Goal: Information Seeking & Learning: Understand process/instructions

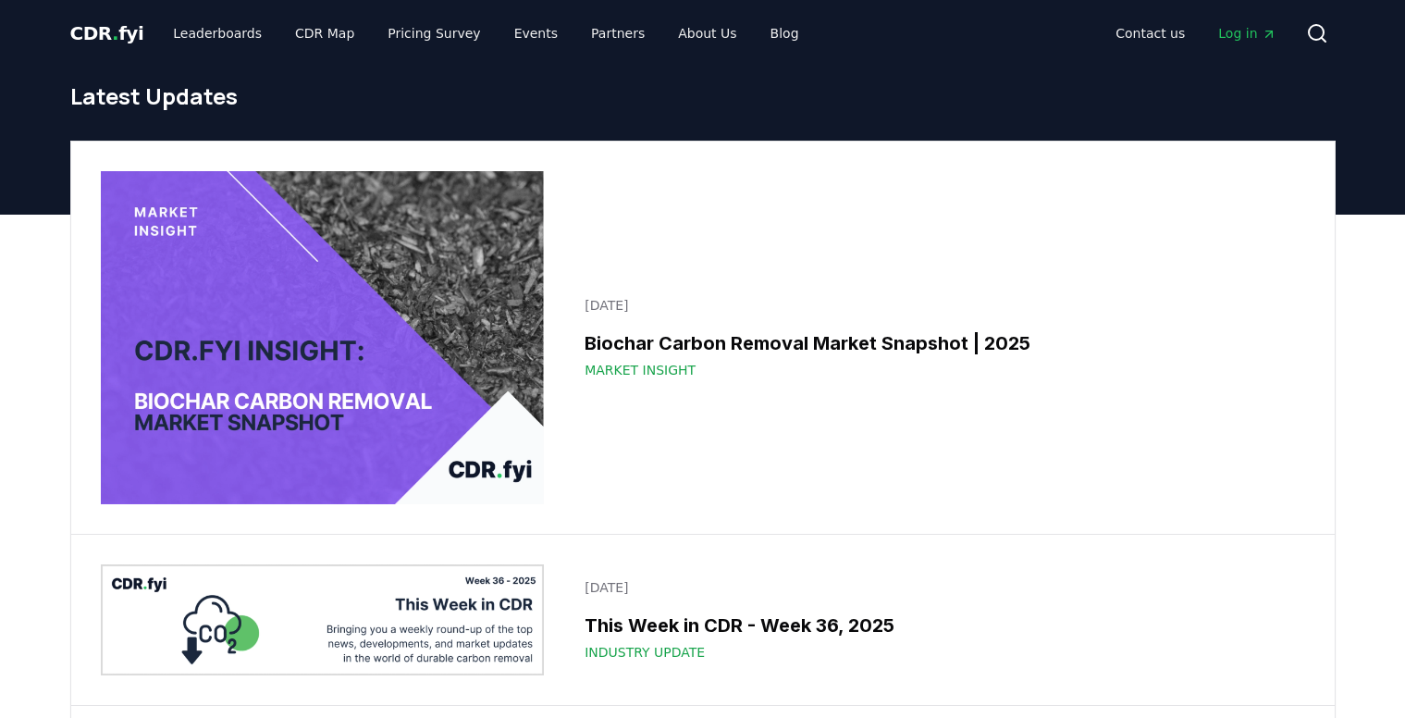
click at [129, 35] on span "CDR . fyi" at bounding box center [107, 33] width 74 height 22
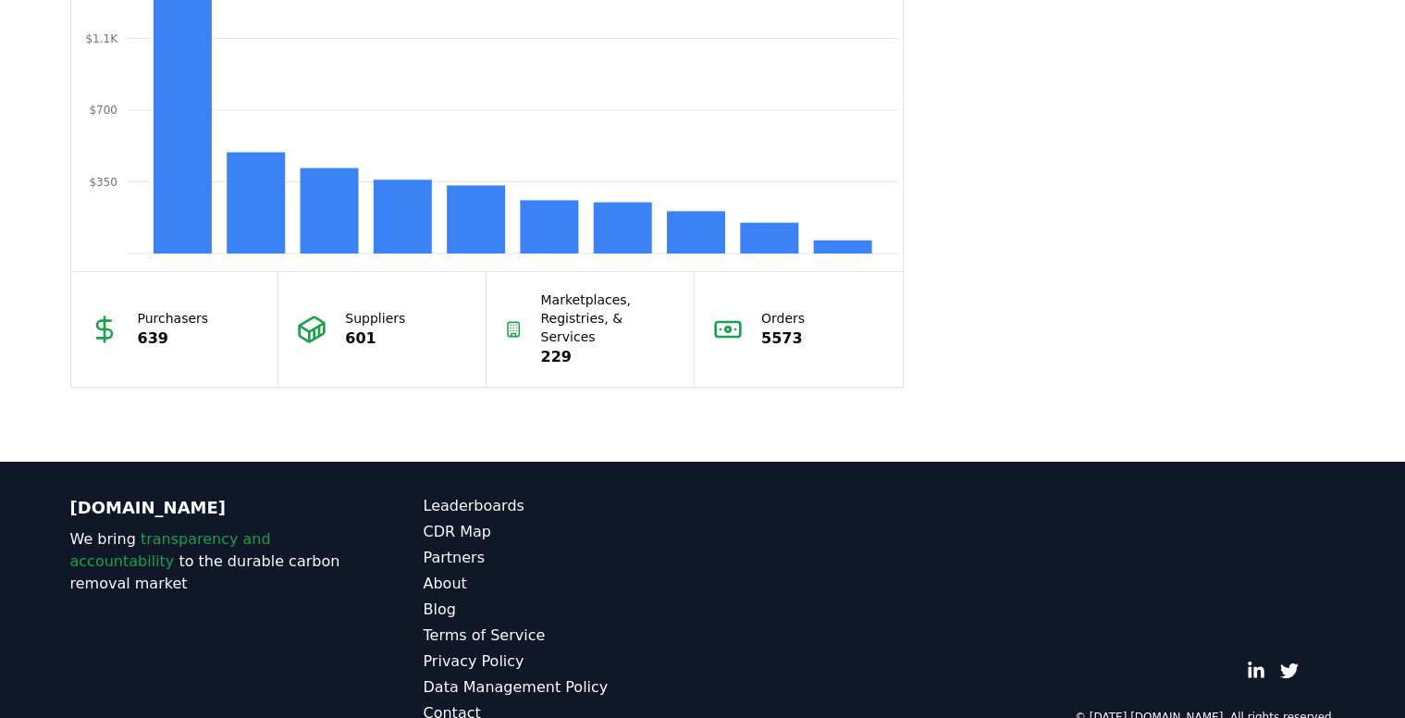
scroll to position [1686, 0]
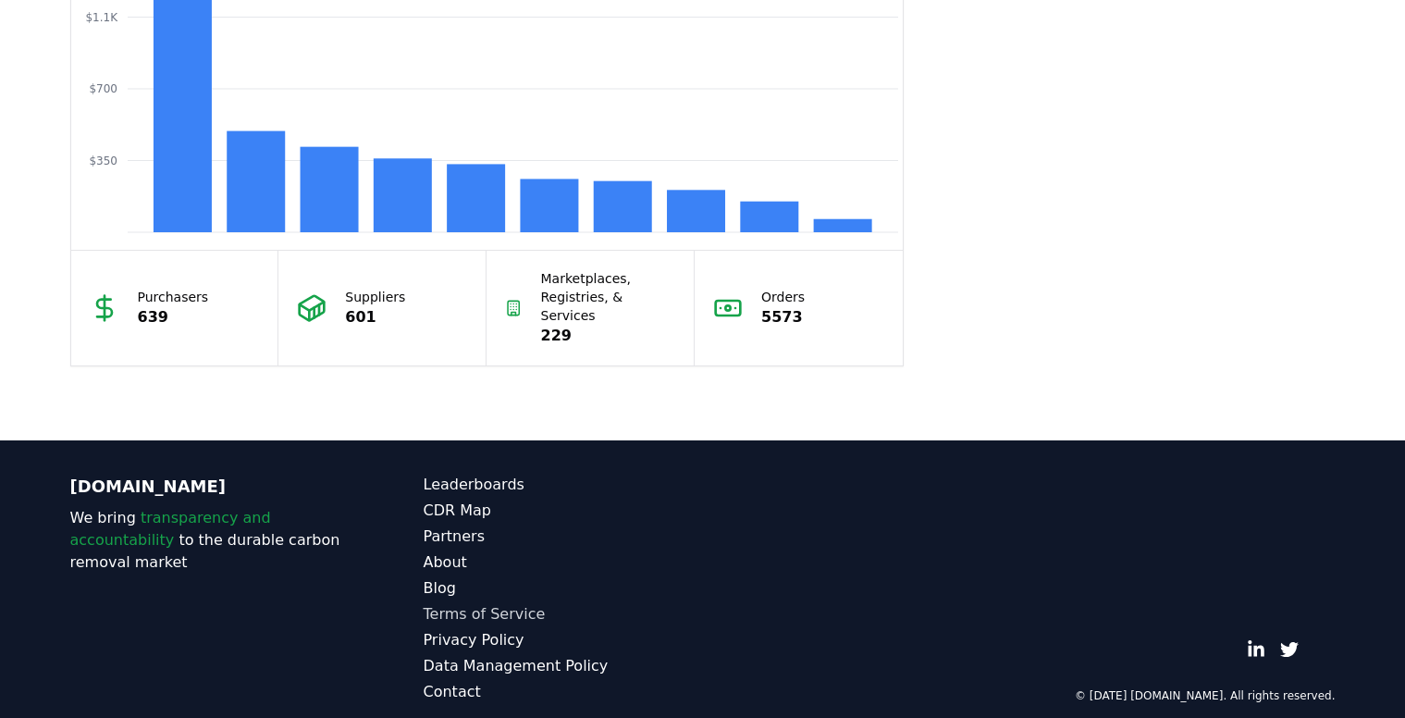
click at [475, 603] on link "Terms of Service" at bounding box center [563, 614] width 279 height 22
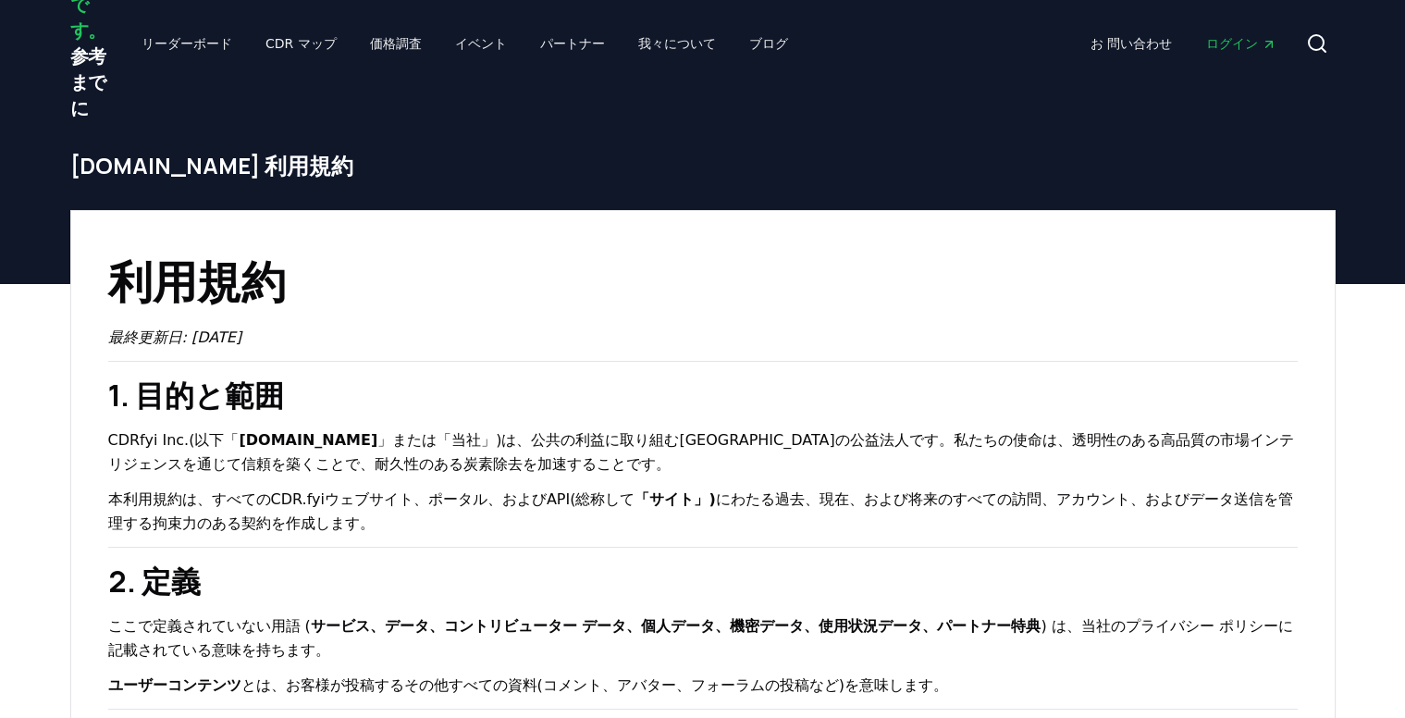
scroll to position [92, 0]
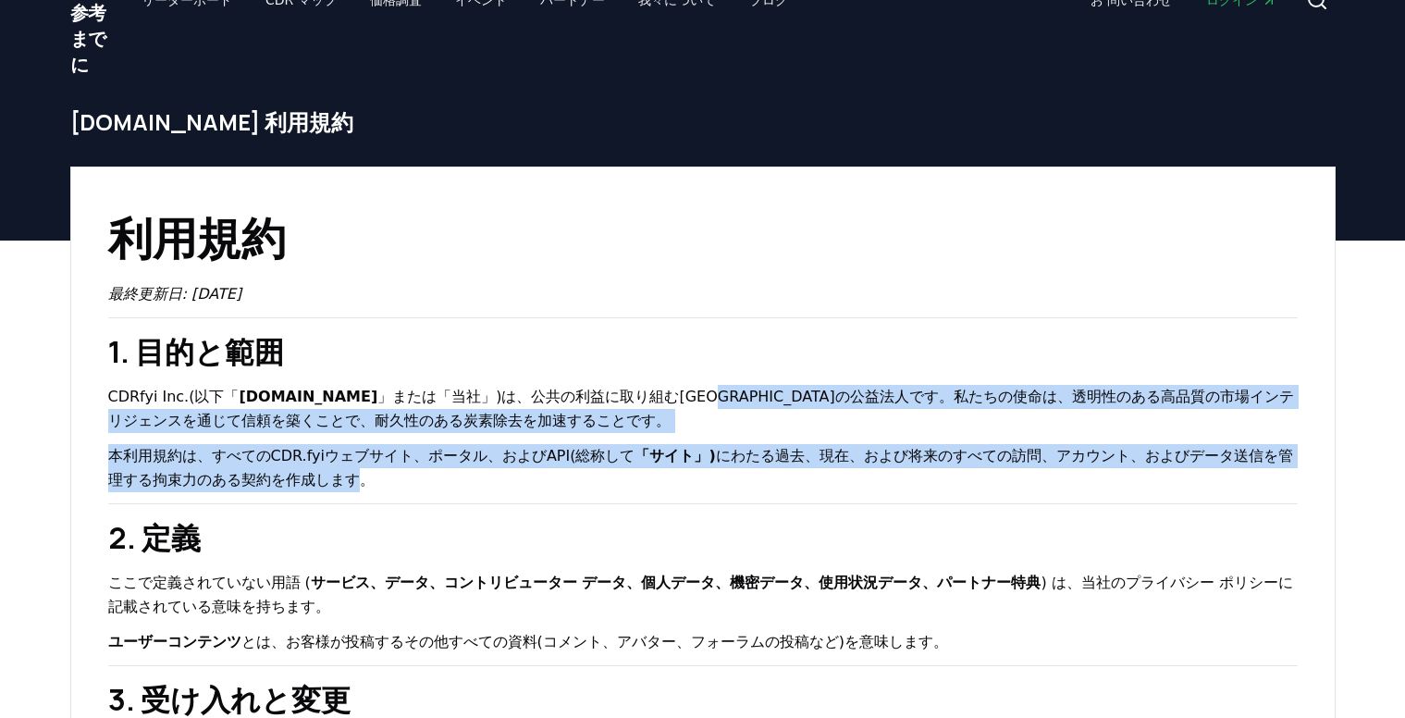
drag, startPoint x: 555, startPoint y: 396, endPoint x: 1284, endPoint y: 458, distance: 732.2
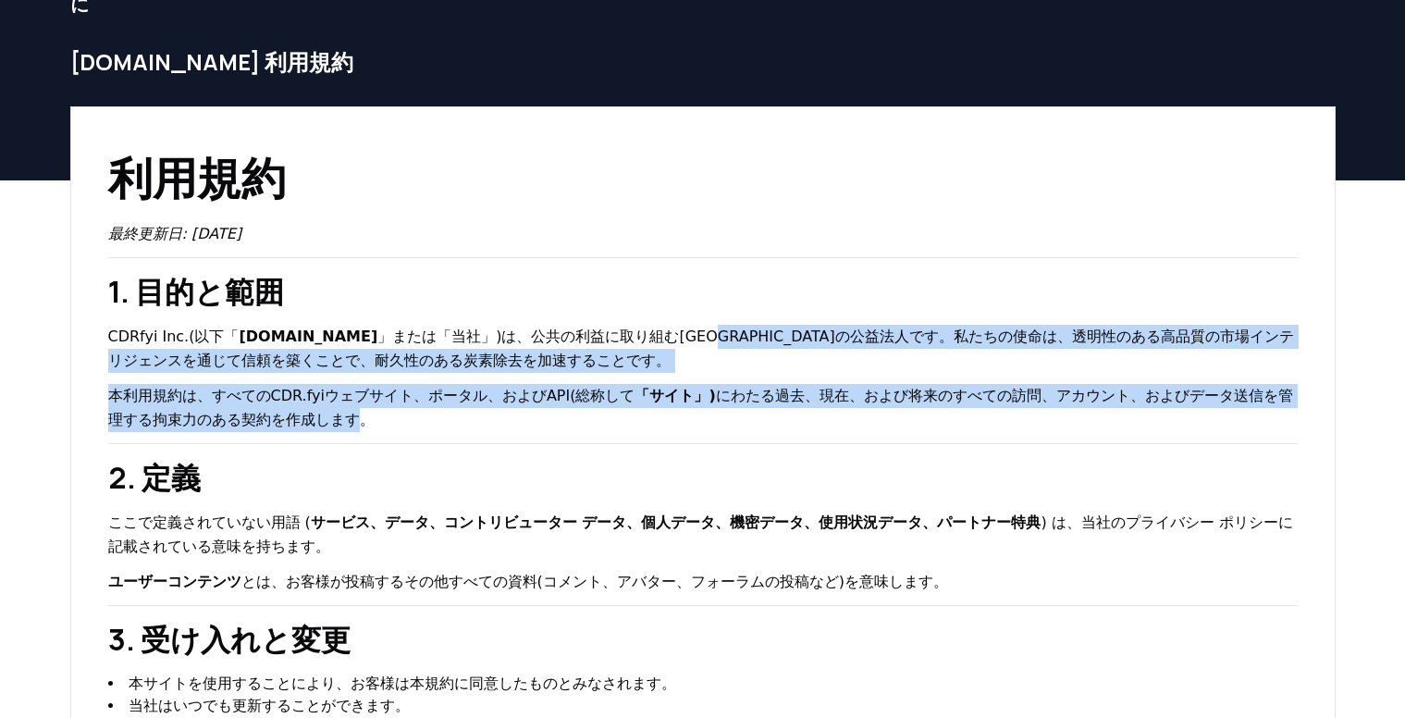
scroll to position [185, 0]
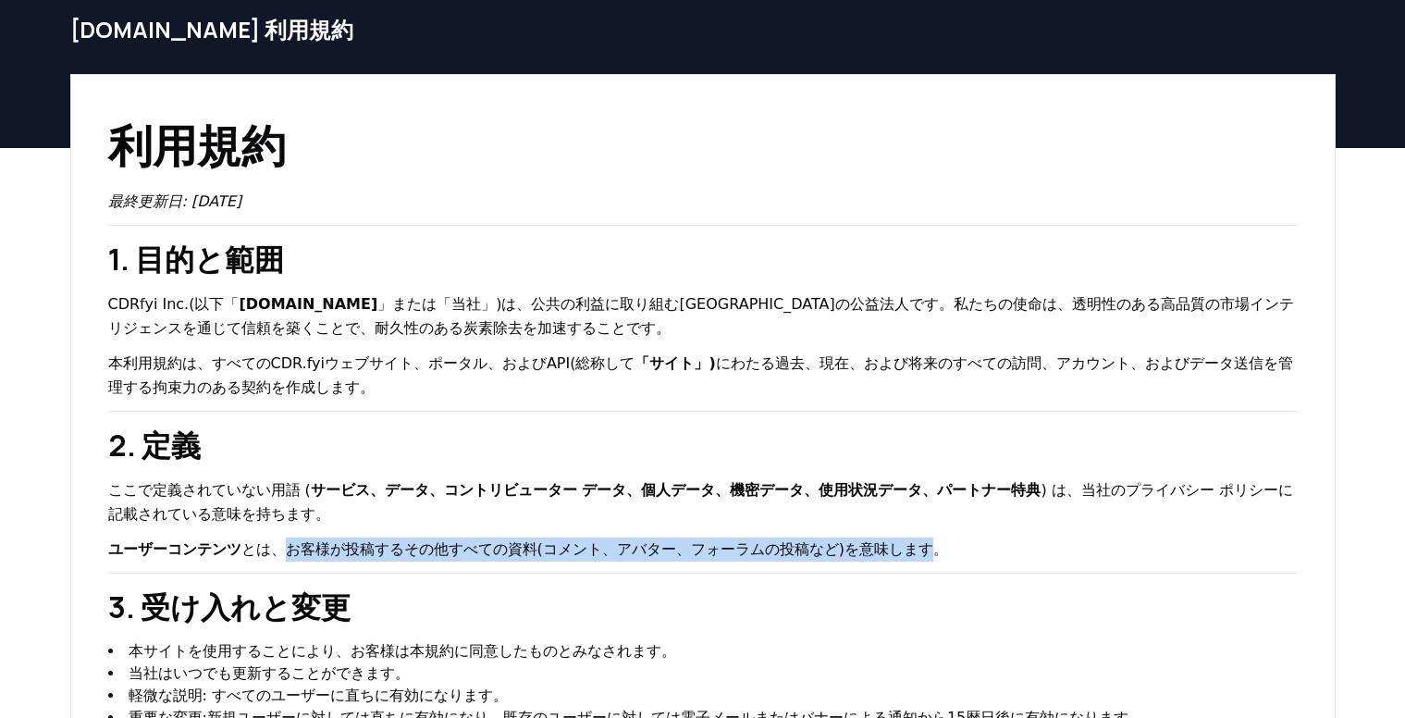
drag, startPoint x: 244, startPoint y: 501, endPoint x: 769, endPoint y: 502, distance: 525.2
click at [769, 537] on p "ユーザーコンテンツ とは、お客様が投稿するその他すべての資料(コメント、アバター、フォーラムの投稿など)を意味します。" at bounding box center [702, 549] width 1189 height 24
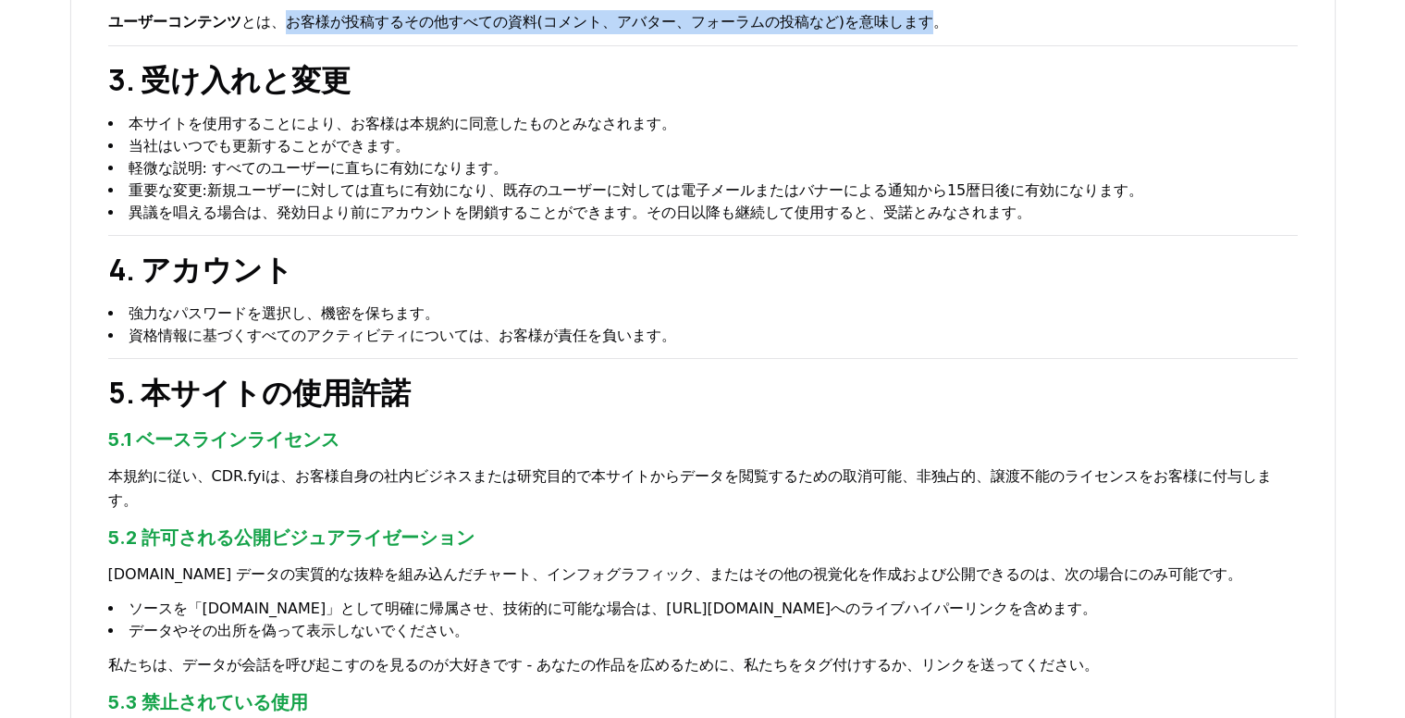
scroll to position [740, 0]
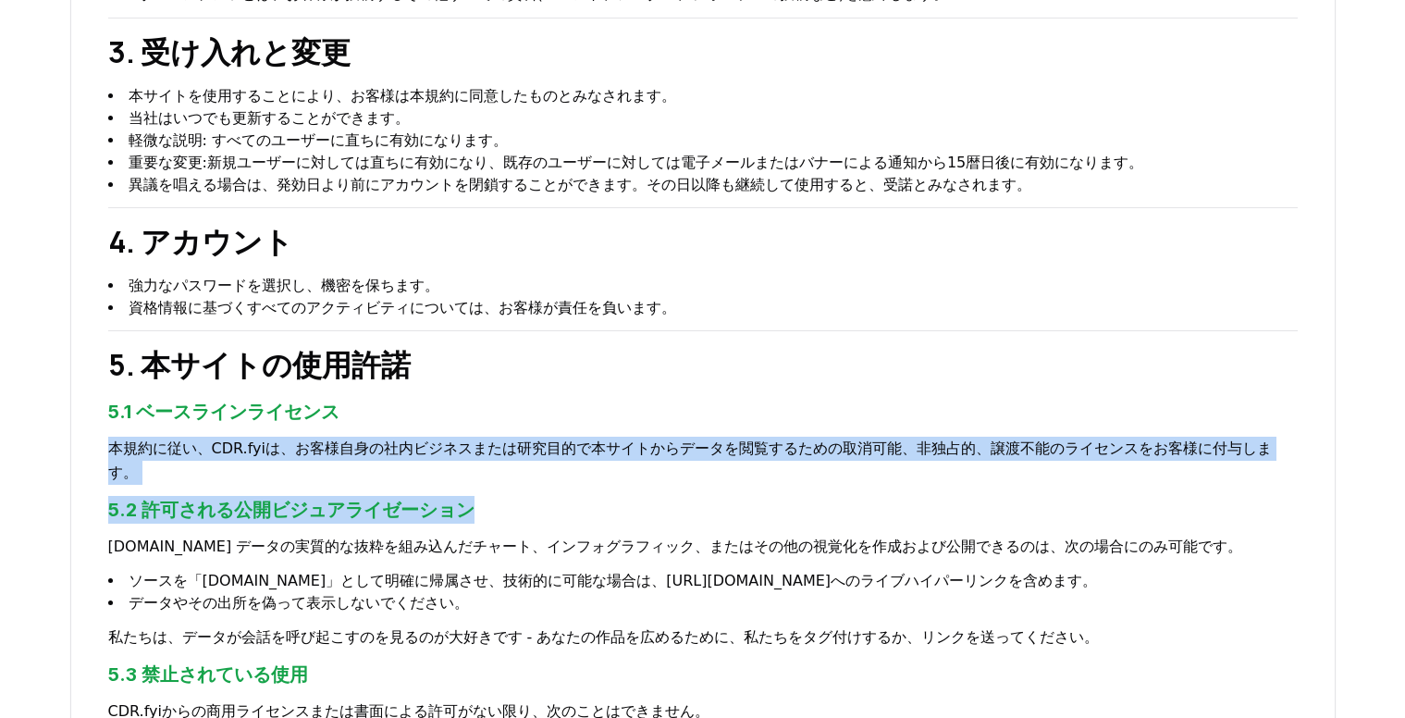
drag, startPoint x: 114, startPoint y: 398, endPoint x: 884, endPoint y: 426, distance: 770.8
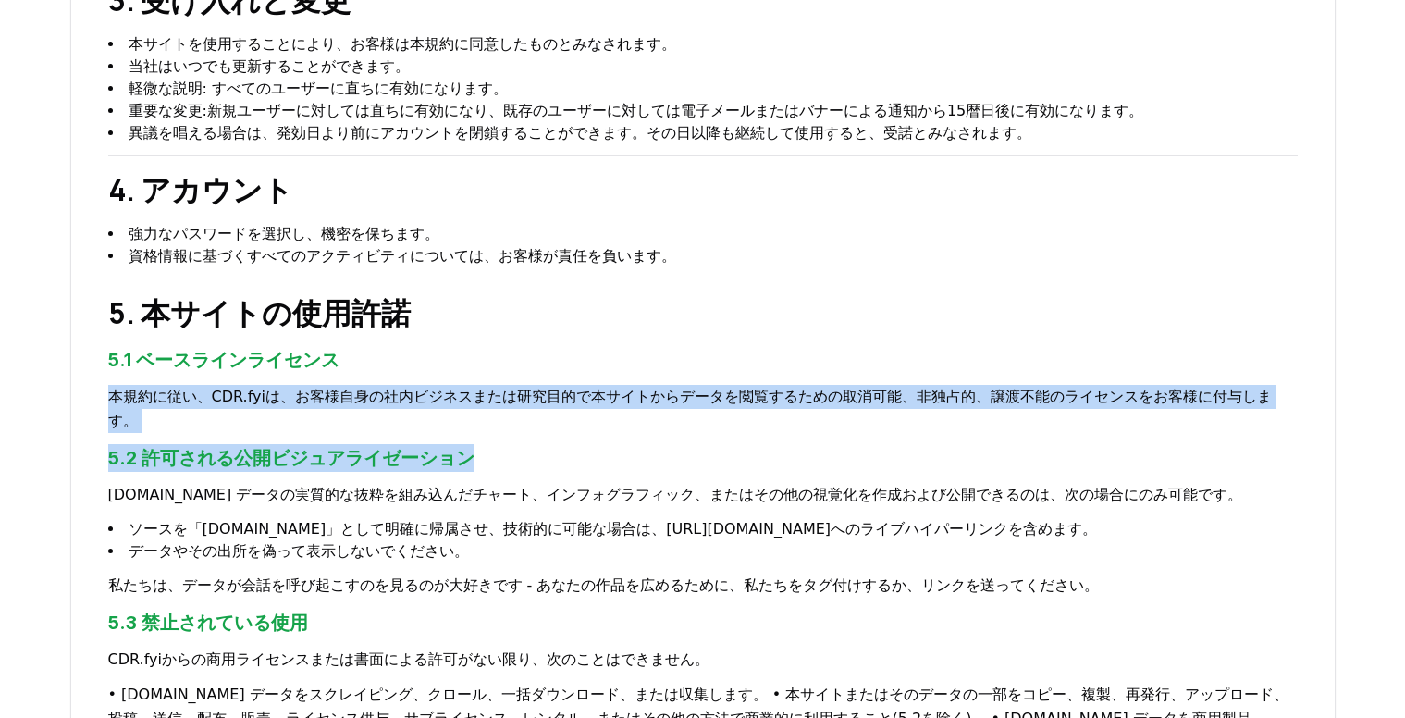
scroll to position [832, 0]
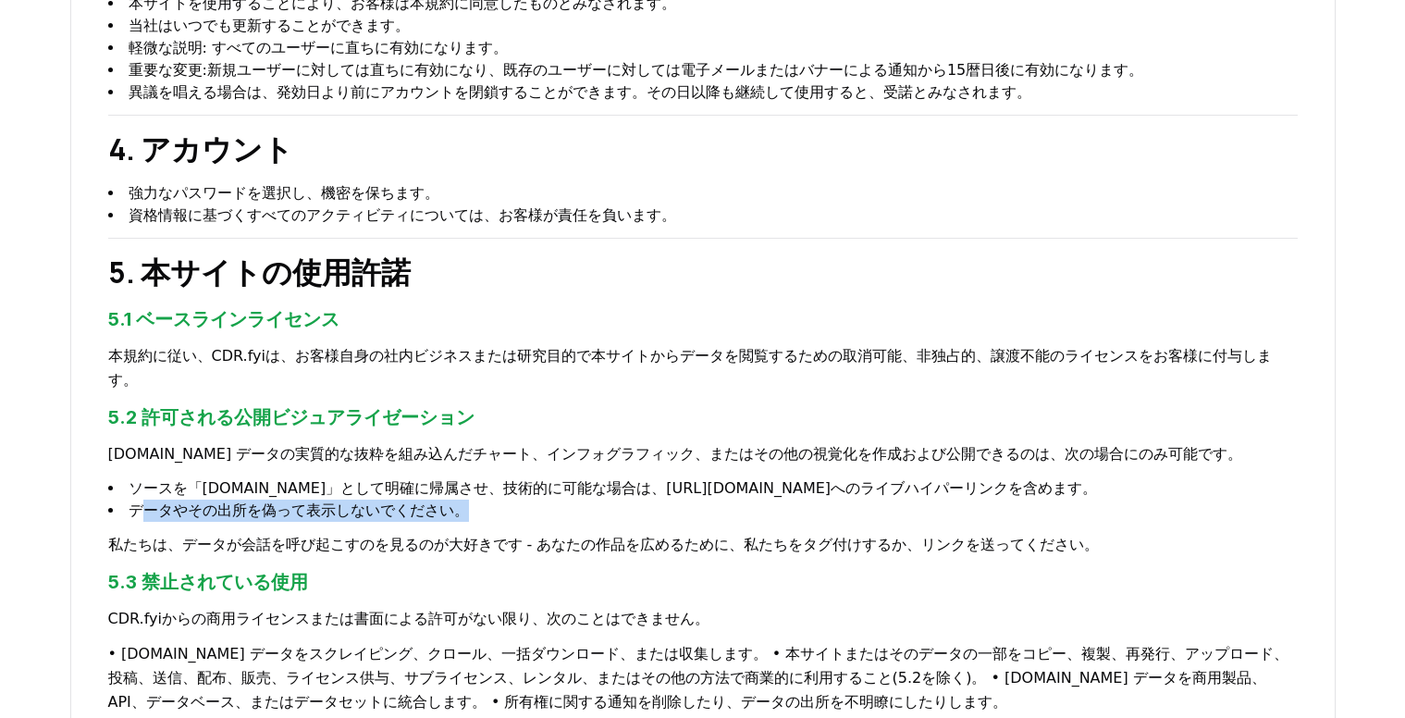
drag, startPoint x: 139, startPoint y: 441, endPoint x: 399, endPoint y: 444, distance: 260.8
click at [399, 499] on li "データやその出所を偽って表示しないでください。" at bounding box center [702, 510] width 1189 height 22
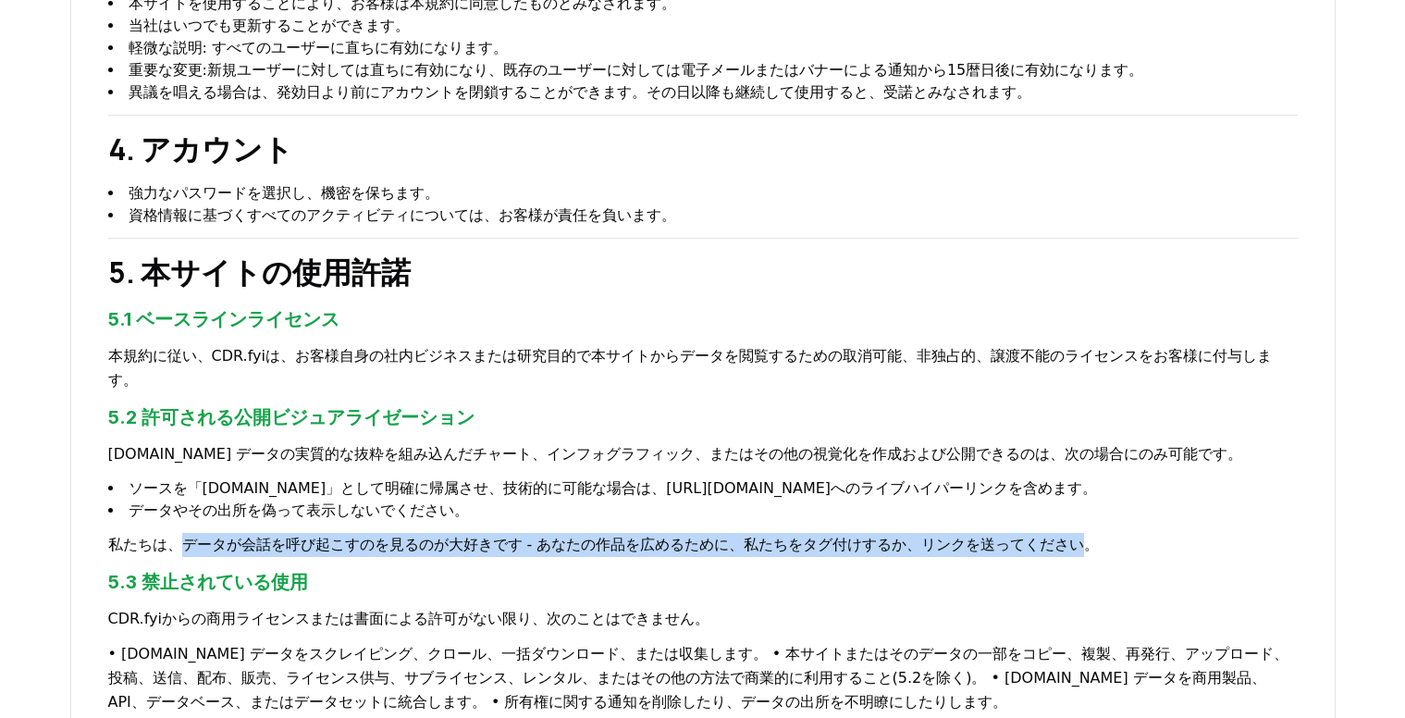
drag, startPoint x: 173, startPoint y: 472, endPoint x: 903, endPoint y: 482, distance: 729.7
click at [903, 533] on p "私たちは、データが会話を呼び起こすのを見るのが大好きです - あなたの作品を広めるために、私たちをタグ付けするか、リンクを送ってください。" at bounding box center [702, 545] width 1189 height 24
click at [556, 533] on p "私たちは、データが会話を呼び起こすのを見るのが大好きです - あなたの作品を広めるために、私たちをタグ付けするか、リンクを送ってください。" at bounding box center [702, 545] width 1189 height 24
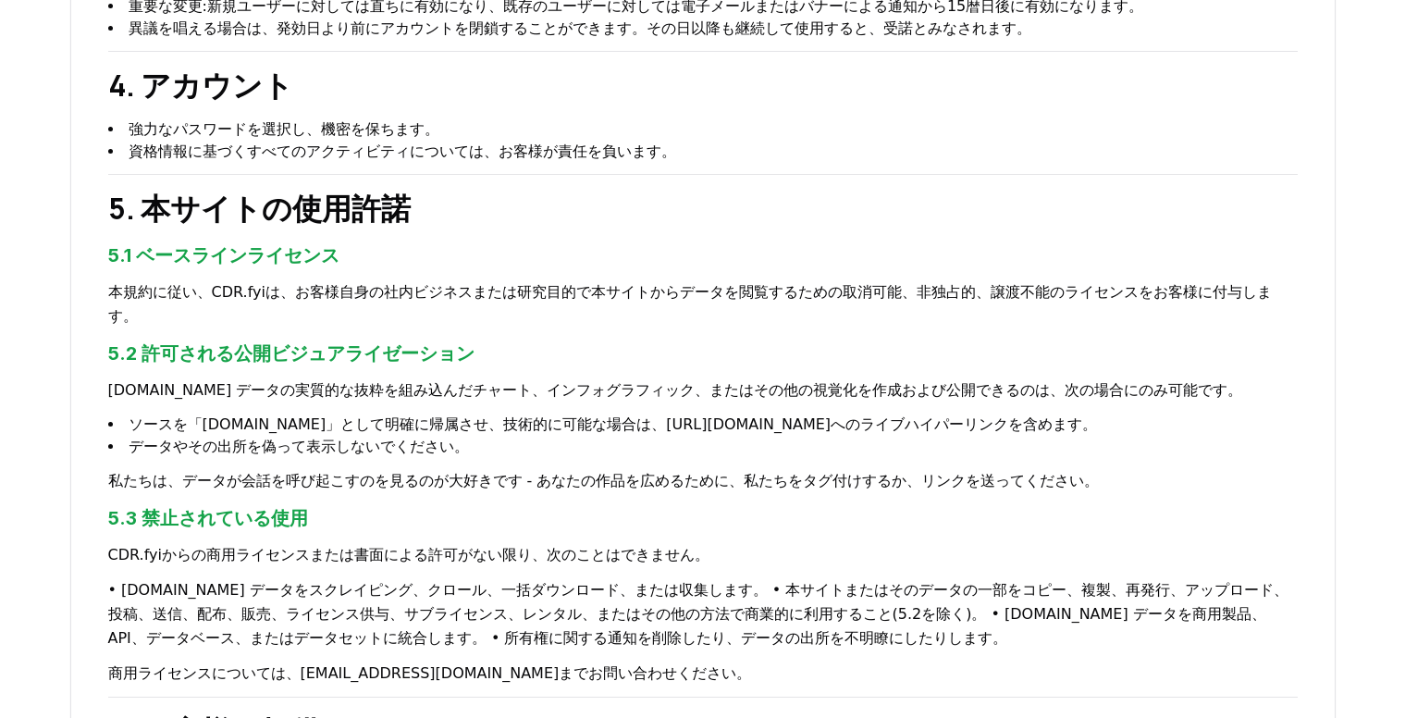
scroll to position [925, 0]
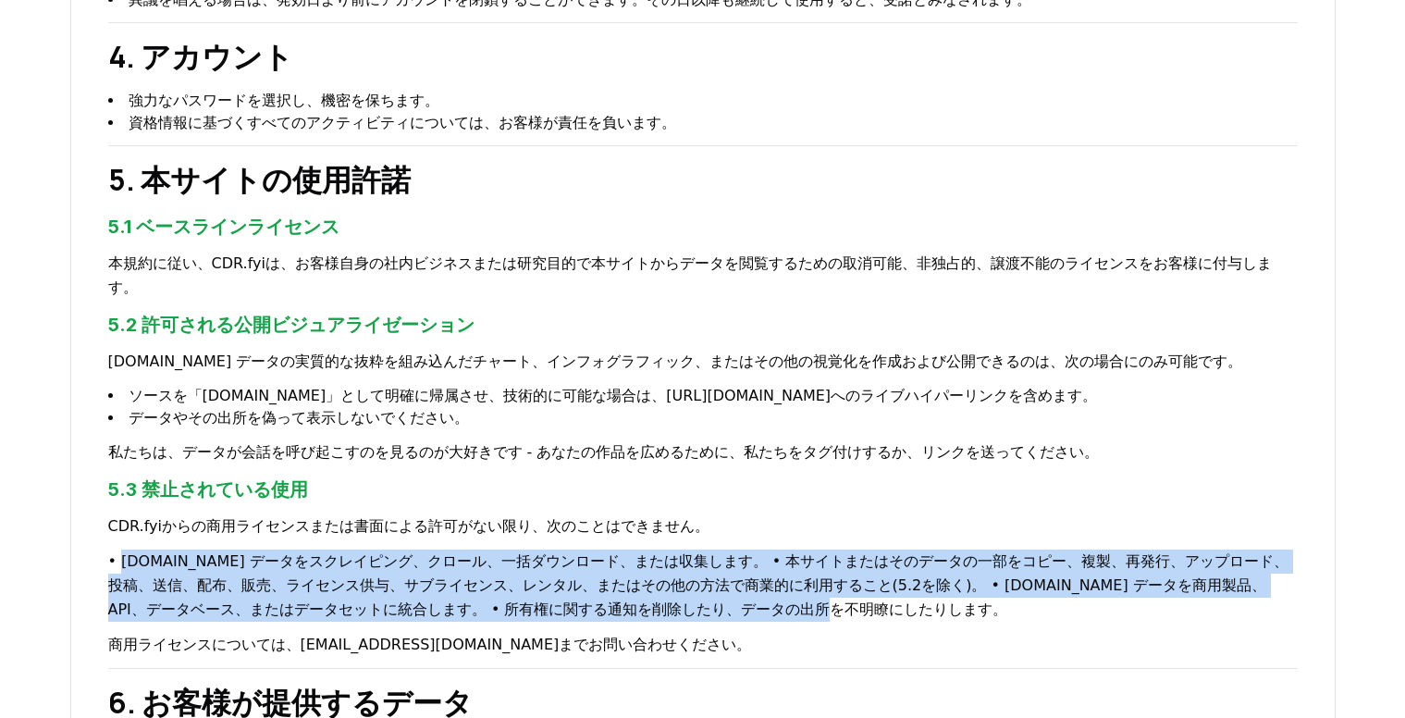
drag, startPoint x: 117, startPoint y: 490, endPoint x: 1030, endPoint y: 527, distance: 914.4
click at [1030, 549] on p "• [DOMAIN_NAME] データをスクレイピング、クロール、一括ダウンロード、または収集します。 • 本サイトまたはそのデータの一部をコピー、複製、再発…" at bounding box center [702, 585] width 1189 height 72
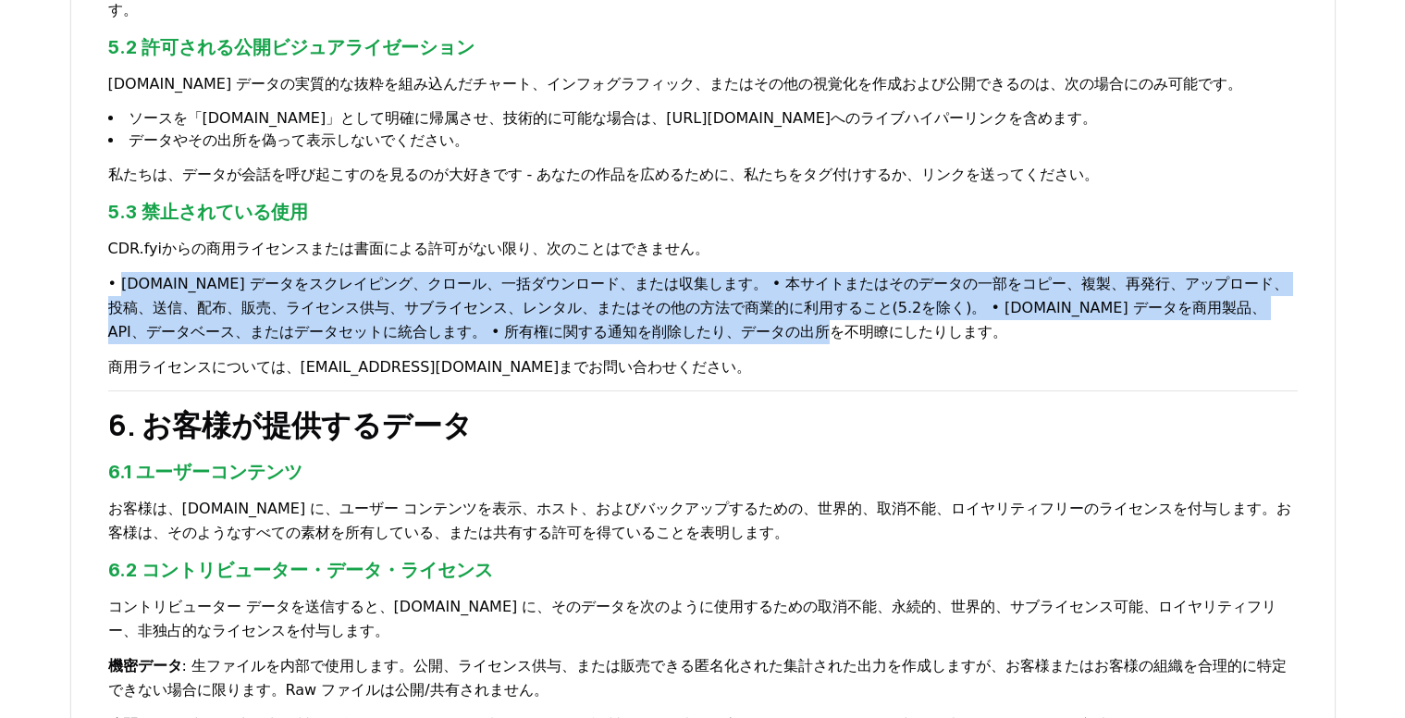
scroll to position [1295, 0]
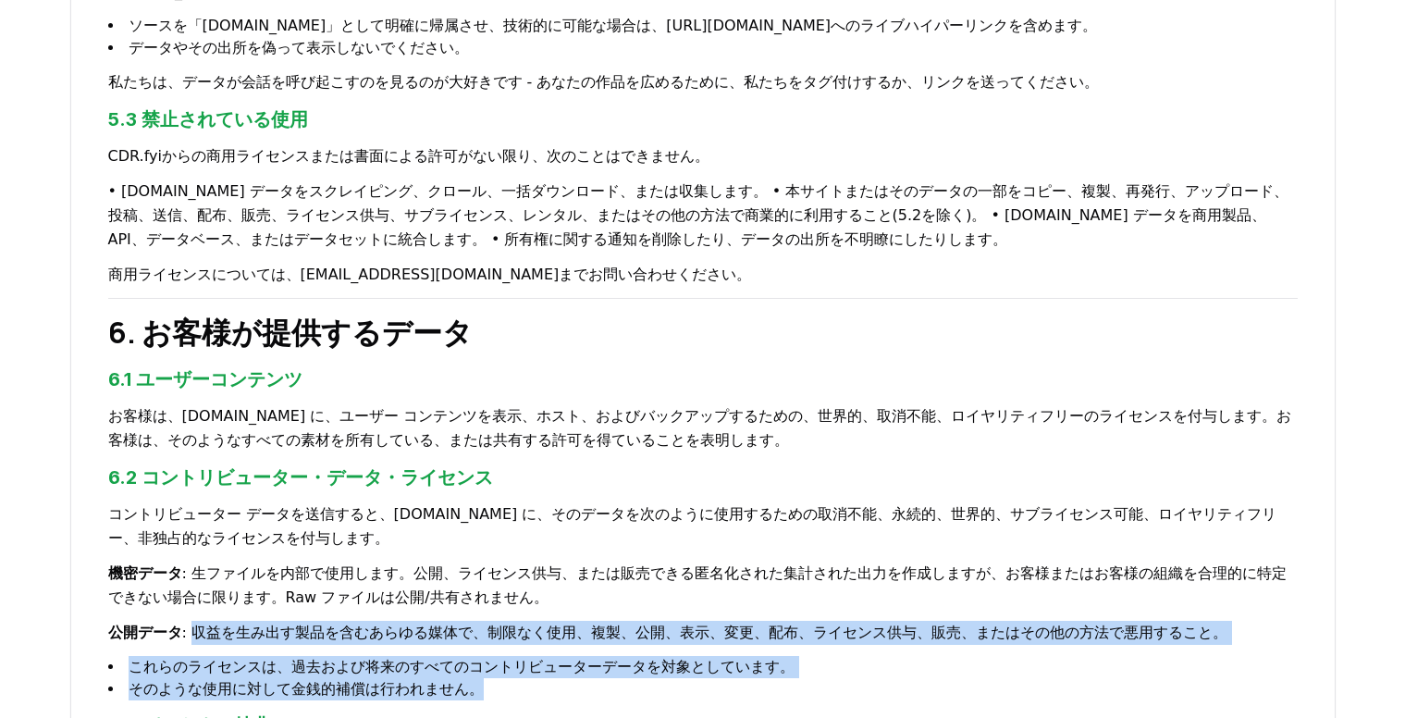
drag, startPoint x: 183, startPoint y: 538, endPoint x: 432, endPoint y: 592, distance: 254.5
click at [432, 592] on div "利用規約 最終更新日: [DATE] 1. 目的と範囲 CDRfyi Inc.(以下「 [DOMAIN_NAME] 」または「当社」)は、公共の利益に取り組む…" at bounding box center [702, 522] width 1265 height 3116
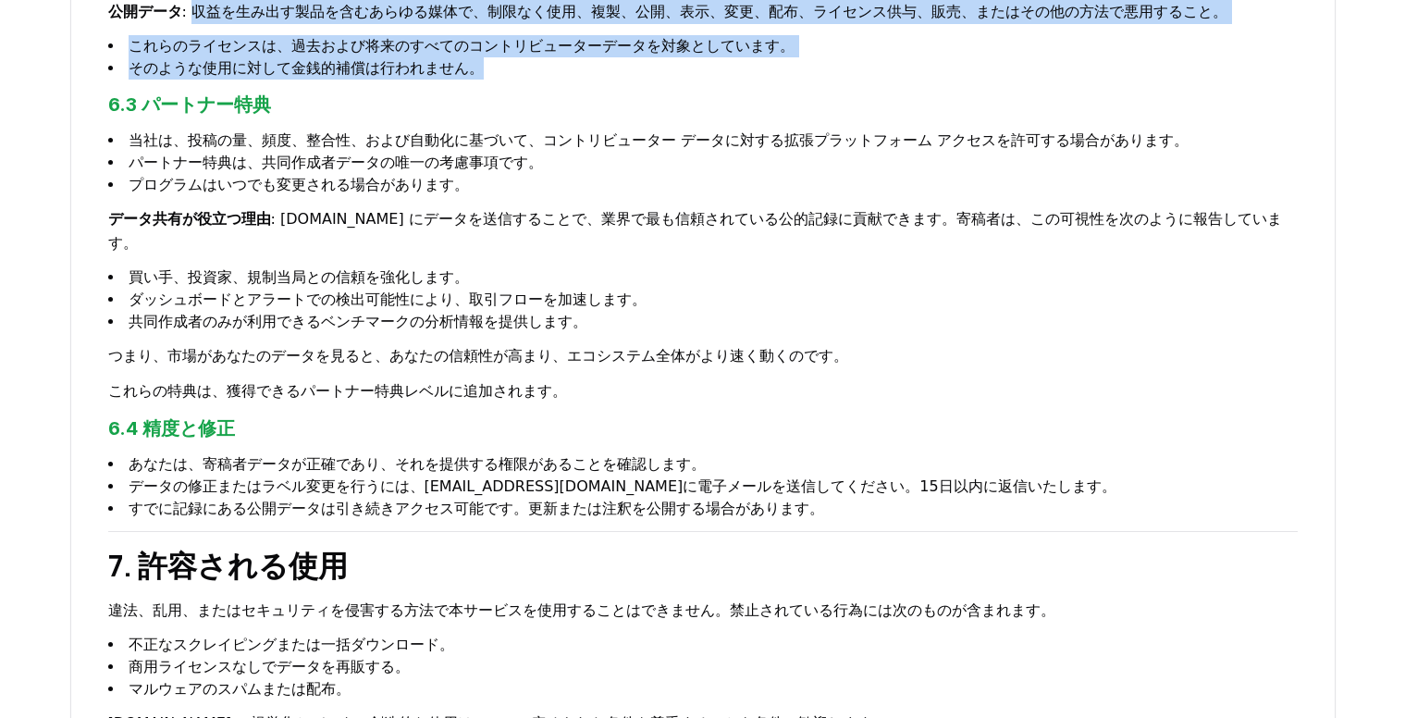
scroll to position [1942, 0]
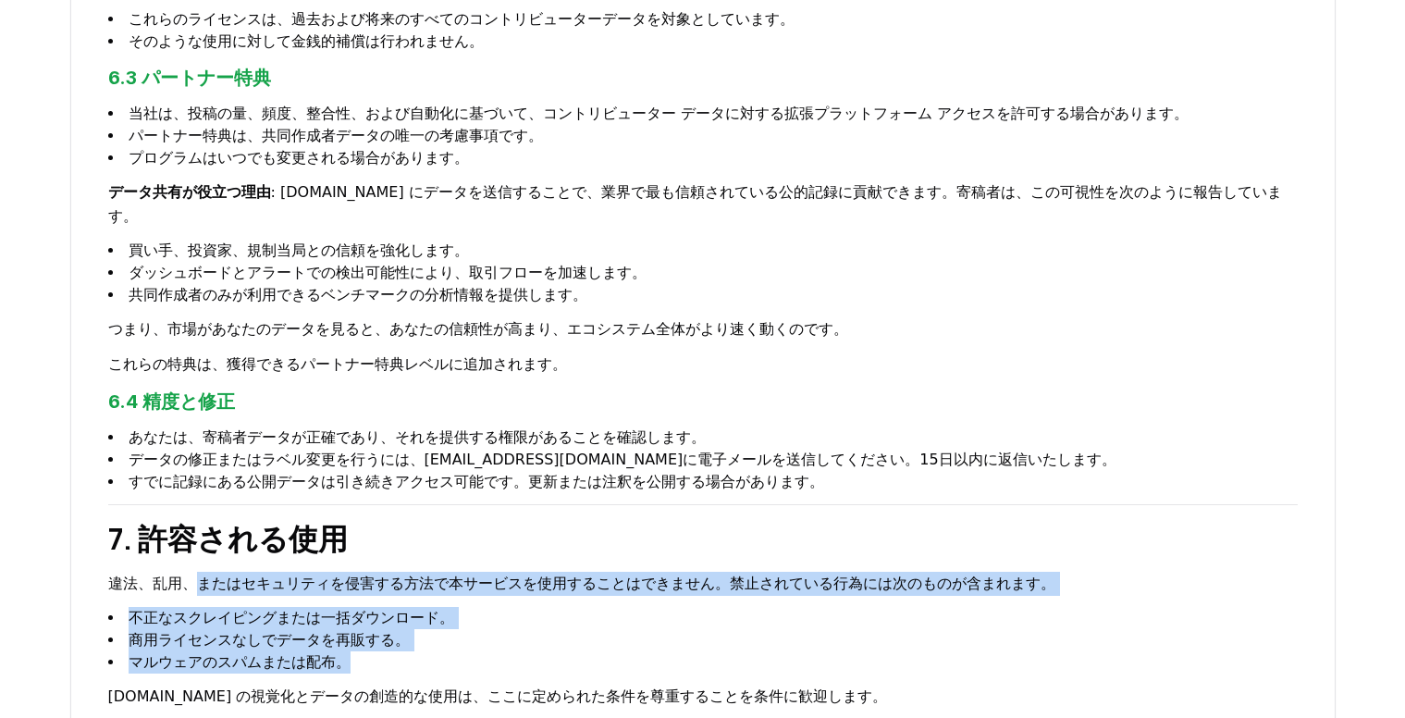
drag, startPoint x: 182, startPoint y: 467, endPoint x: 338, endPoint y: 540, distance: 172.5
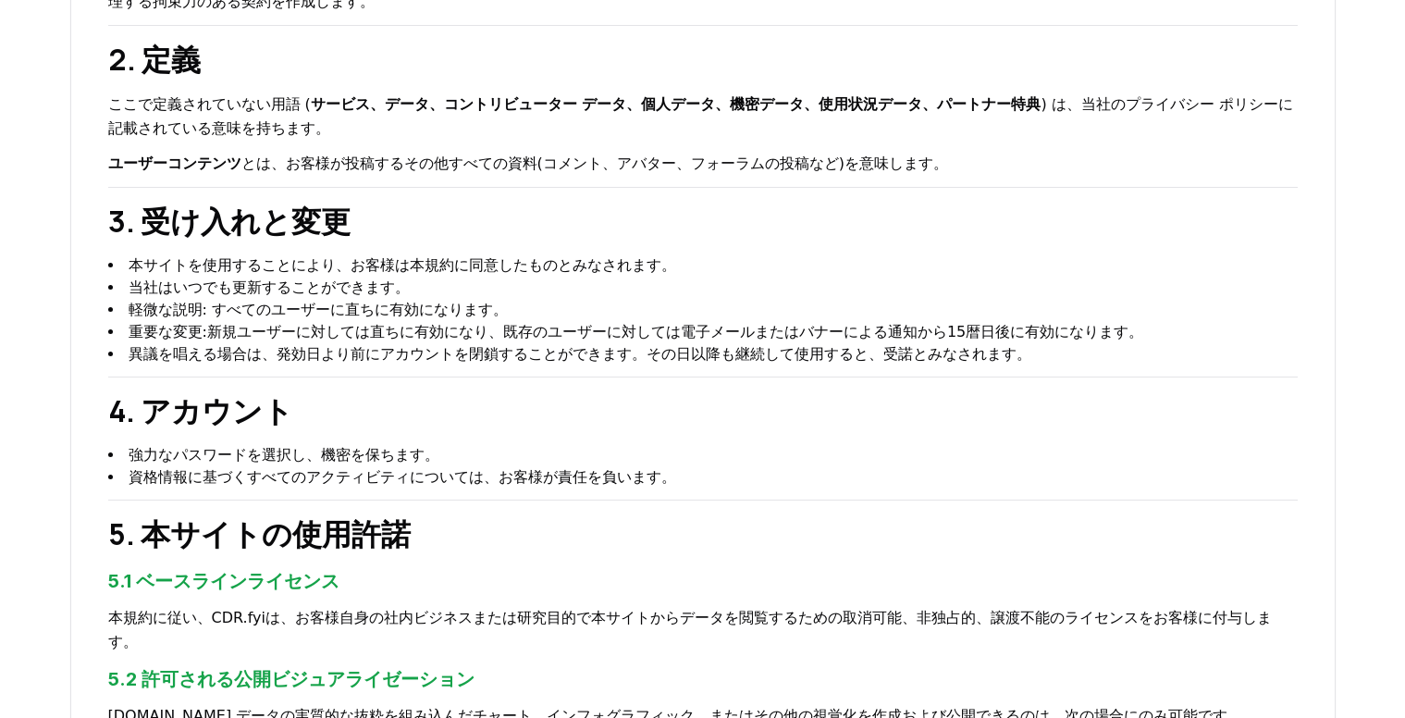
scroll to position [370, 0]
